Goal: Ask a question

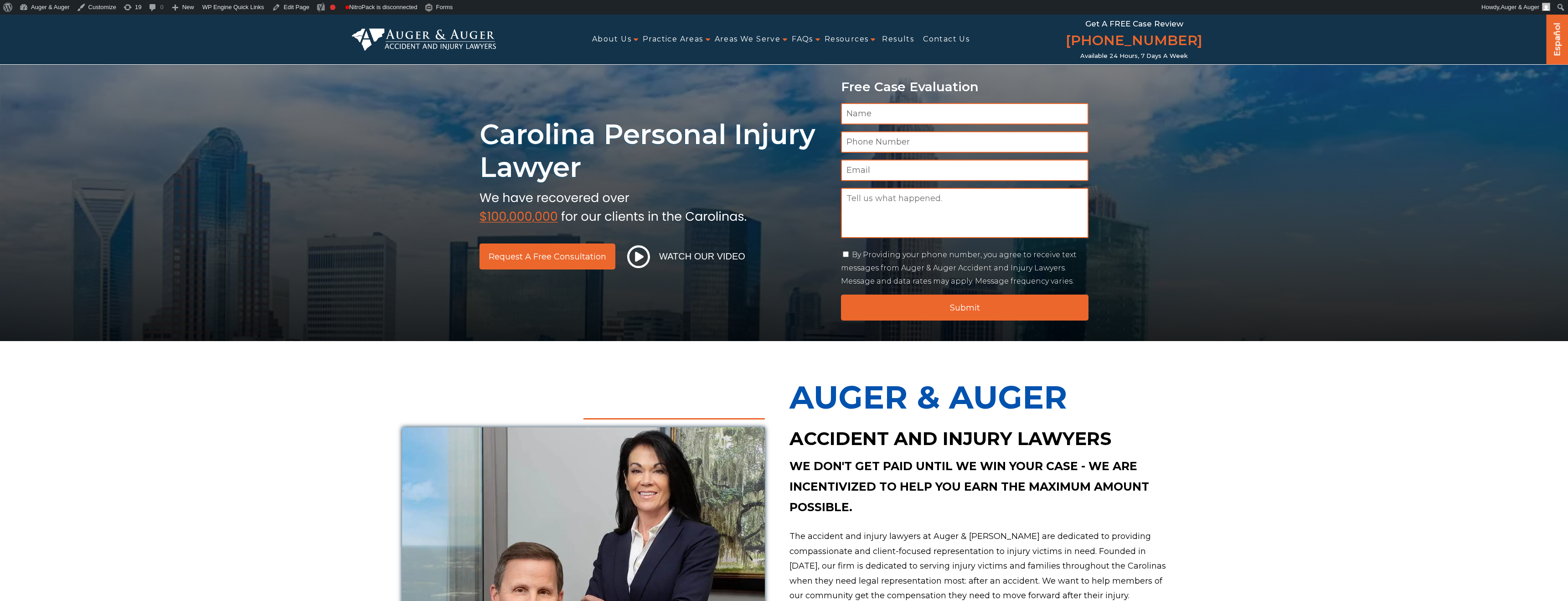
click at [919, 306] on input "Submit" at bounding box center [965, 308] width 248 height 26
click at [910, 314] on input "Submit" at bounding box center [965, 308] width 248 height 26
click at [1060, 309] on input "Submit" at bounding box center [965, 308] width 248 height 26
click at [903, 306] on input "Submit" at bounding box center [965, 308] width 248 height 26
click at [928, 302] on input "Submit" at bounding box center [965, 308] width 248 height 26
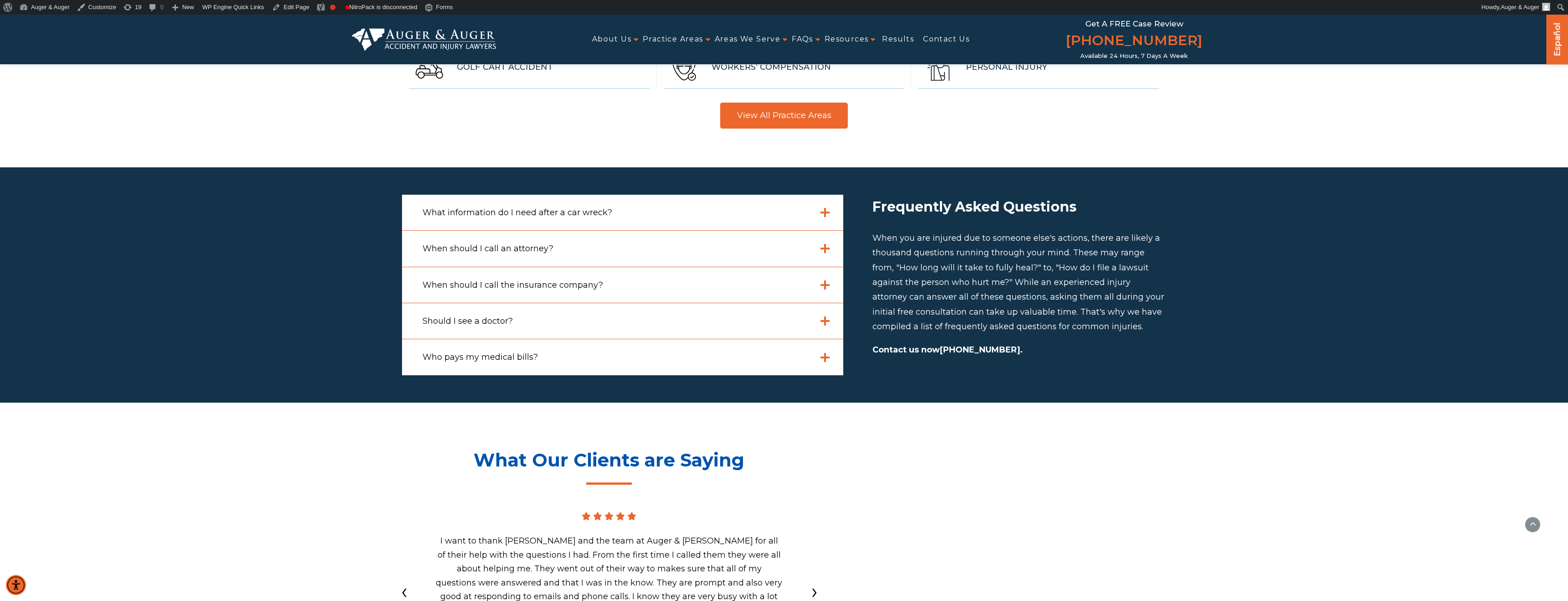
scroll to position [2676, 0]
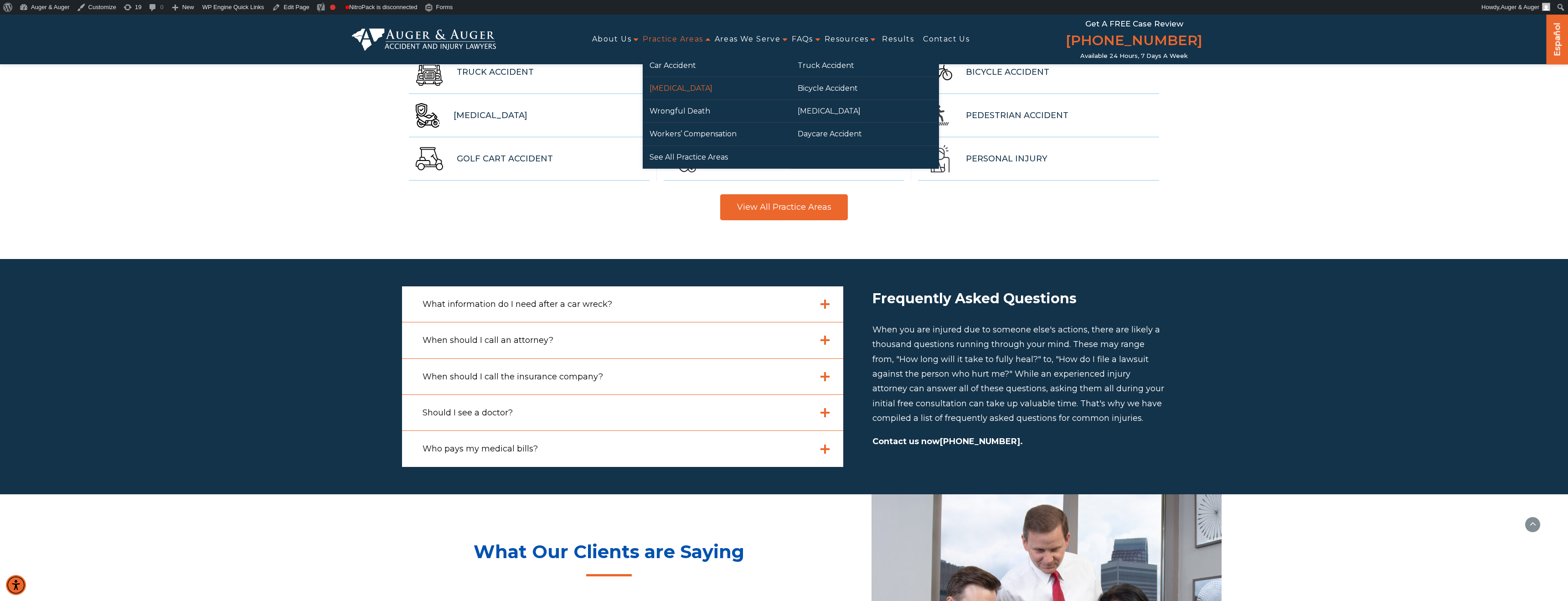
click at [677, 85] on link "[MEDICAL_DATA]" at bounding box center [716, 88] width 148 height 23
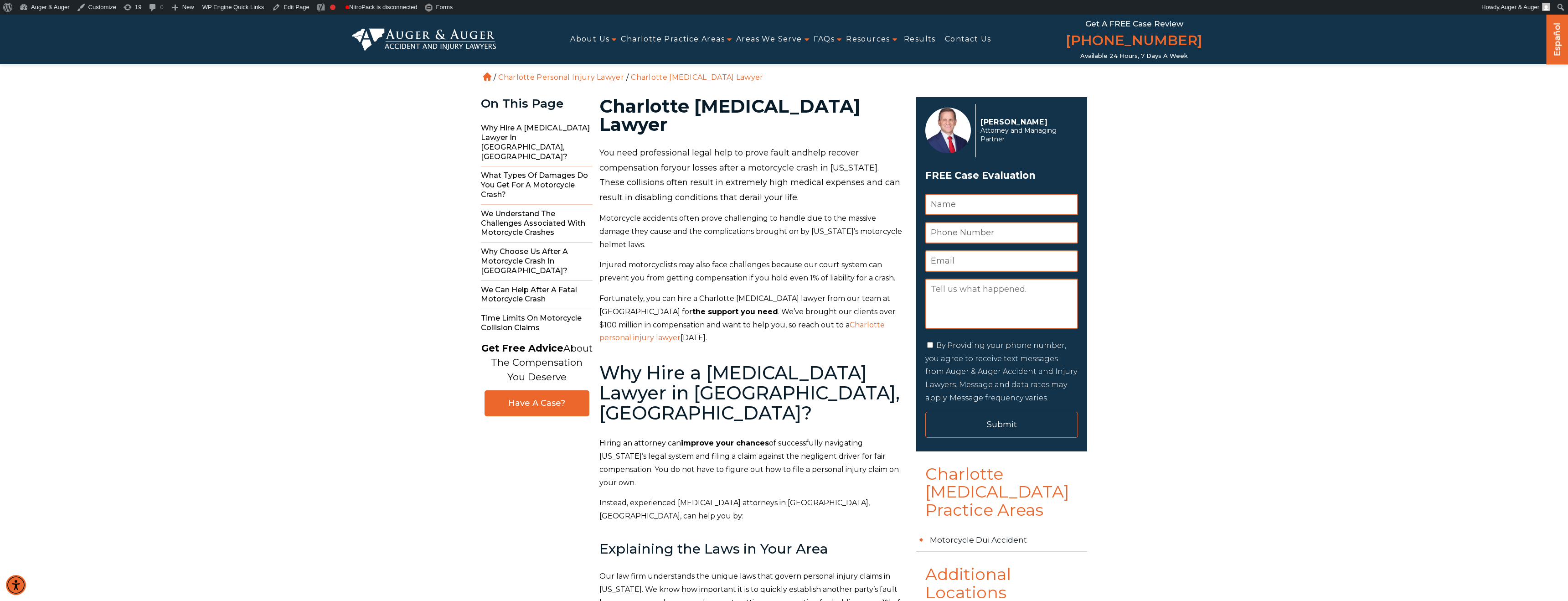
click at [984, 427] on input "Submit" at bounding box center [1001, 424] width 153 height 26
